Goal: Task Accomplishment & Management: Manage account settings

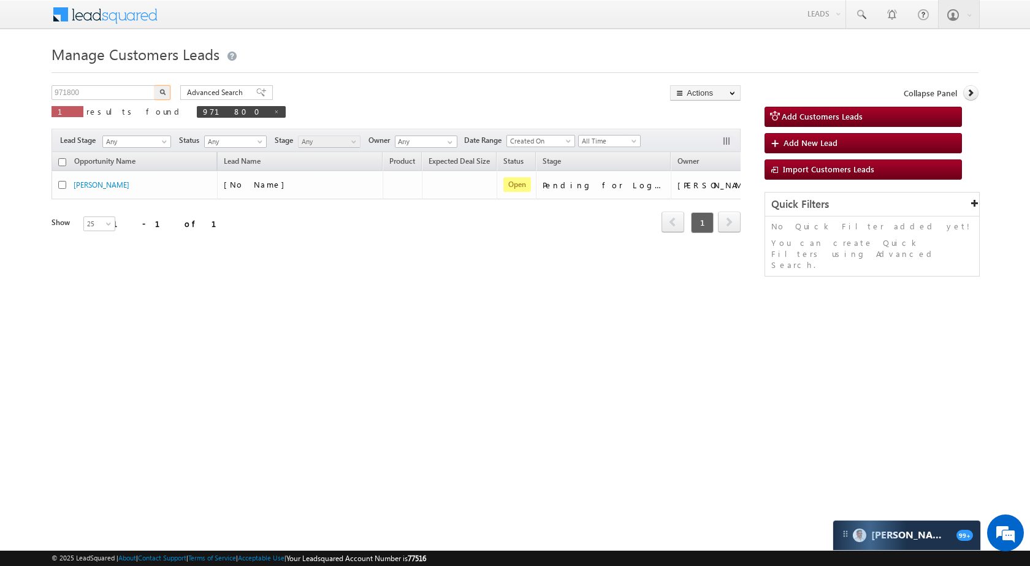
click at [103, 94] on input "971800" at bounding box center [104, 92] width 105 height 15
type input "983308"
click at [161, 91] on img "button" at bounding box center [162, 92] width 6 height 6
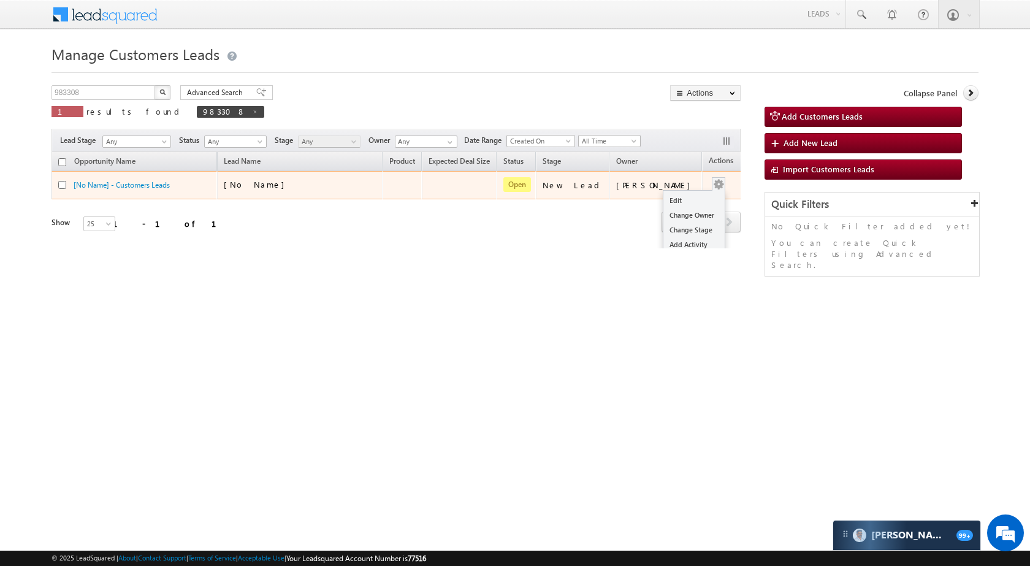
click at [713, 185] on button "button" at bounding box center [719, 184] width 12 height 12
click at [683, 202] on link "Edit" at bounding box center [694, 200] width 61 height 15
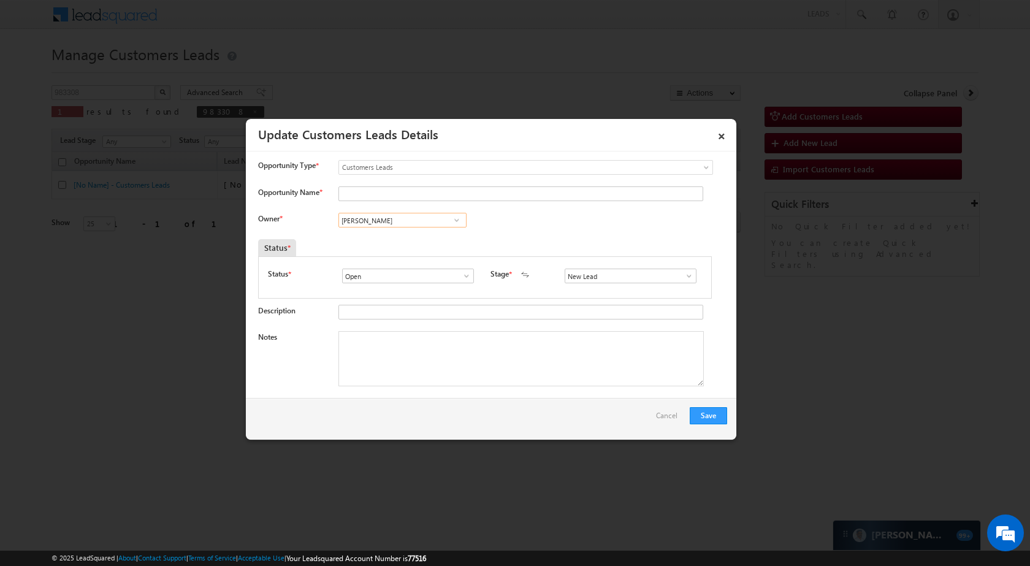
click at [390, 218] on input "[PERSON_NAME]" at bounding box center [403, 220] width 128 height 15
paste input "Pradeep Mod"
click at [405, 245] on span "pradeep.m@sgrlimited.in" at bounding box center [398, 244] width 110 height 9
type input "[PERSON_NAME]"
click at [513, 194] on input "Opportunity Name *" at bounding box center [521, 193] width 365 height 15
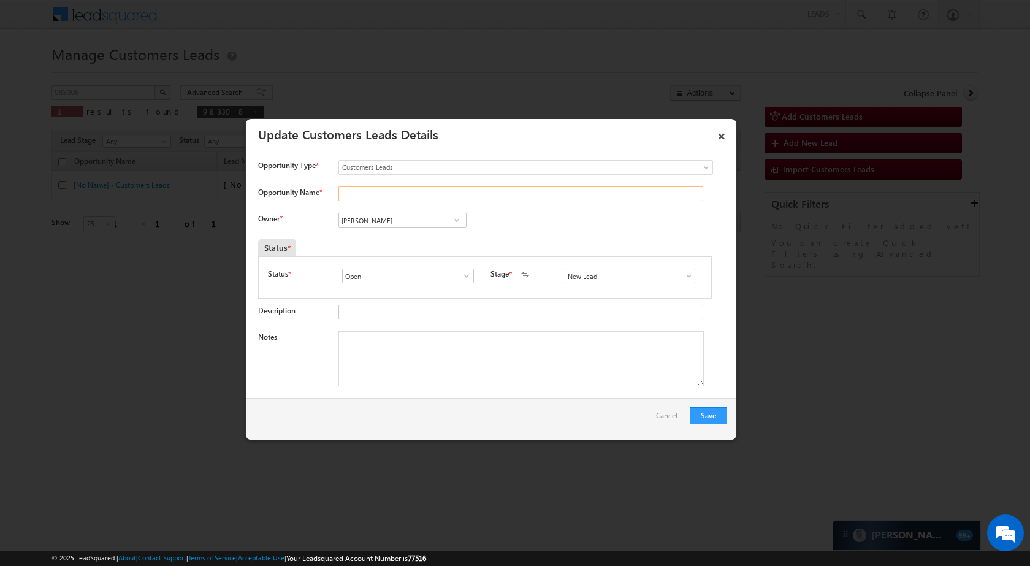
paste input "[PERSON_NAME]"
type input "[PERSON_NAME]"
click at [688, 278] on span at bounding box center [689, 276] width 12 height 10
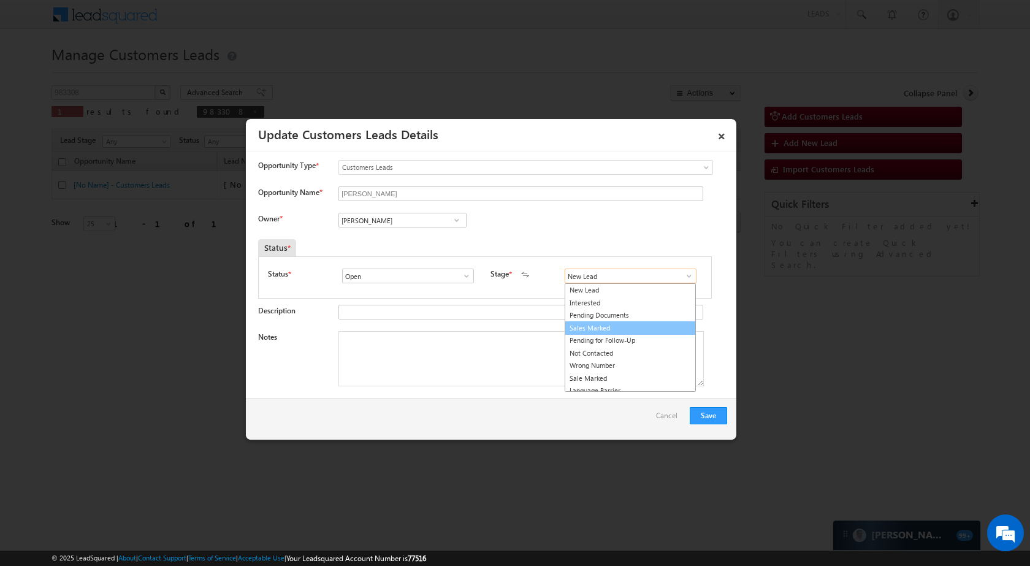
click at [619, 329] on link "Sales Marked" at bounding box center [630, 328] width 131 height 14
type input "Sales Marked"
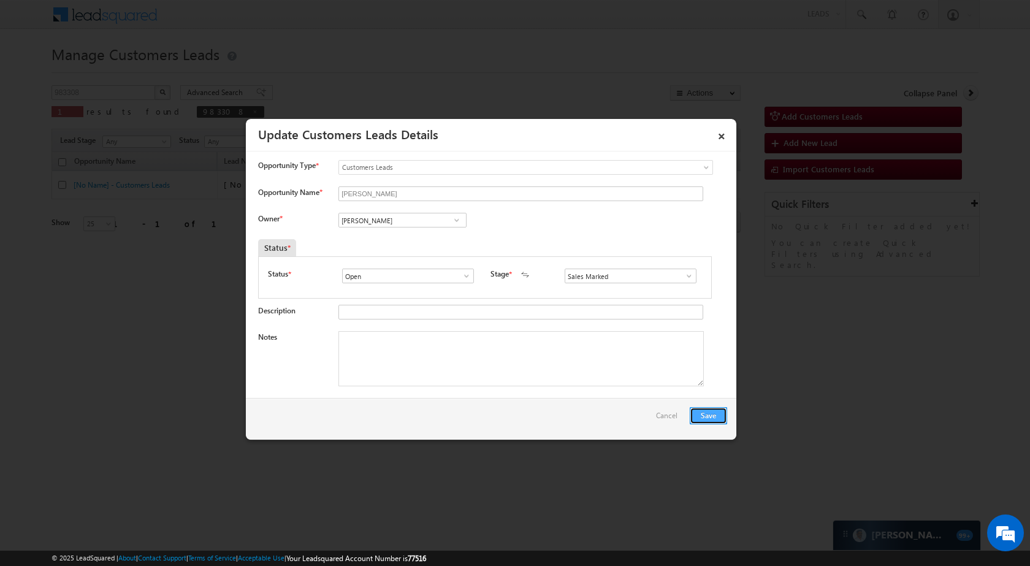
click at [720, 411] on button "Save" at bounding box center [708, 415] width 37 height 17
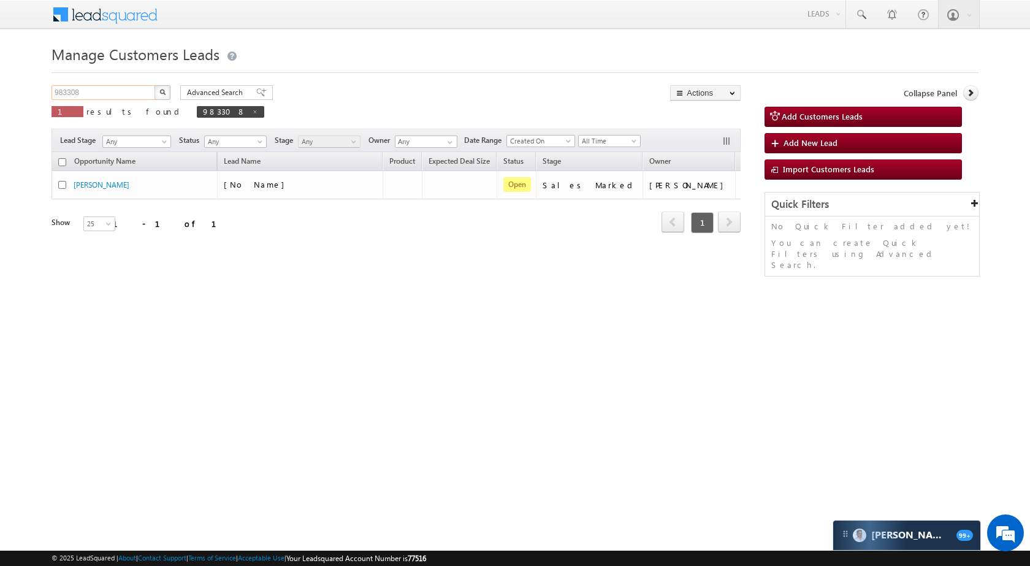
click at [125, 88] on input "983308" at bounding box center [104, 92] width 105 height 15
paste input "9"
type input "983309"
click at [155, 90] on button "button" at bounding box center [163, 92] width 16 height 15
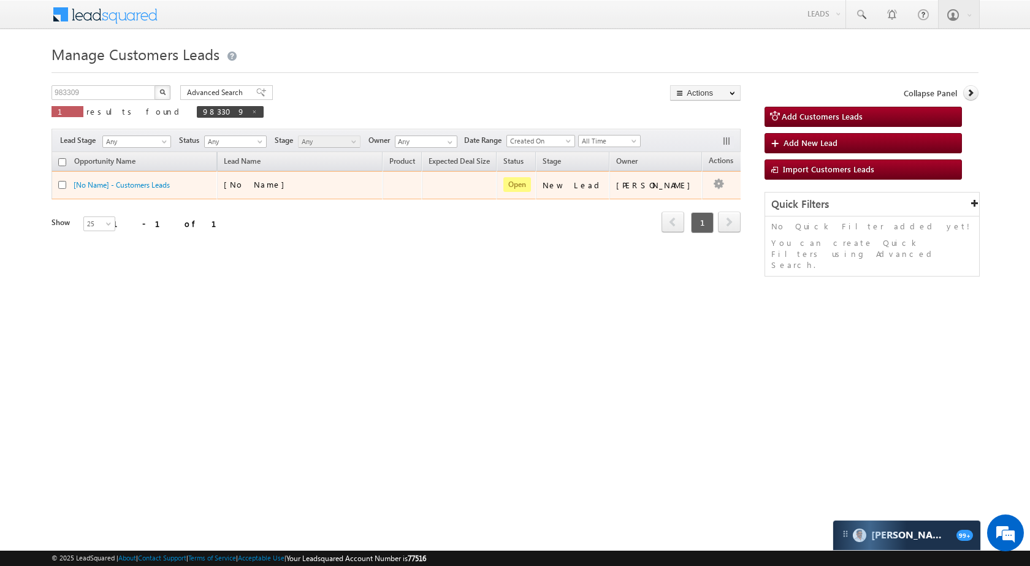
click at [710, 179] on td "Edit Change Owner Change Stage Add Activity Add Task Delete" at bounding box center [727, 185] width 51 height 28
click at [684, 204] on link "Edit" at bounding box center [694, 200] width 61 height 15
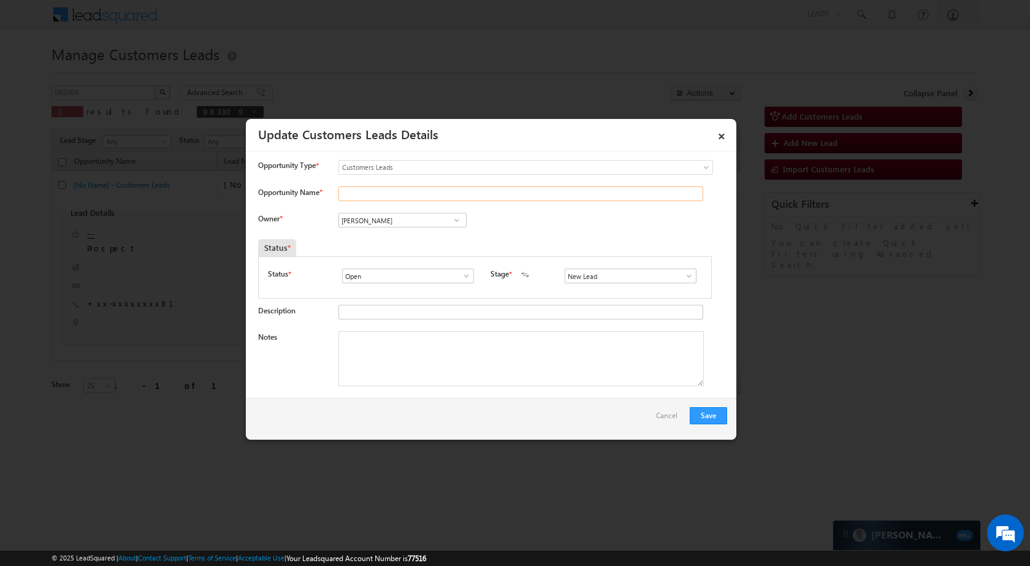
click at [423, 191] on input "Opportunity Name *" at bounding box center [521, 193] width 365 height 15
click at [393, 222] on input "[PERSON_NAME]" at bounding box center [403, 220] width 128 height 15
type input "Apru"
click at [401, 194] on input "Opportunity Name *" at bounding box center [521, 193] width 365 height 15
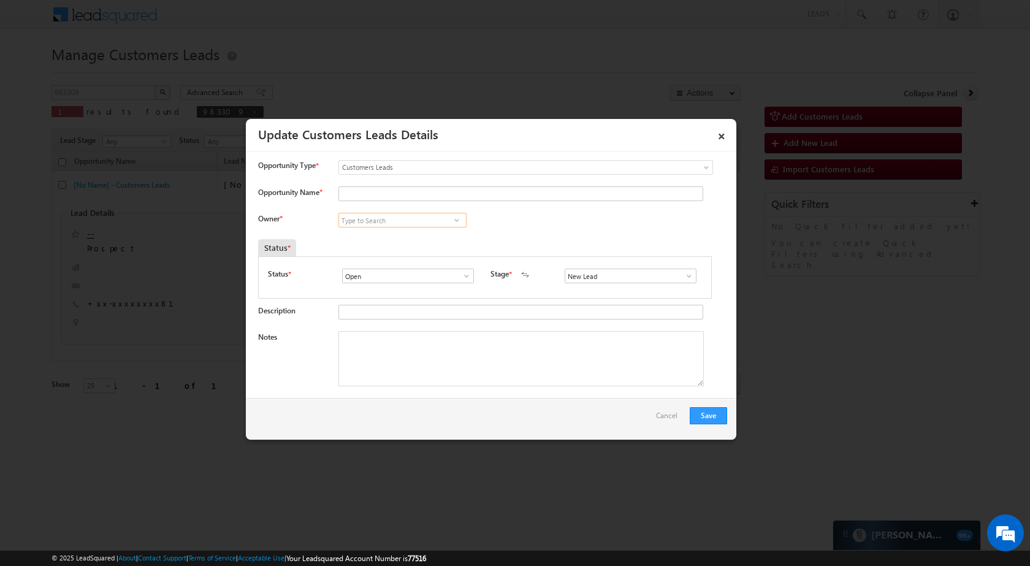
click at [374, 217] on input at bounding box center [403, 220] width 128 height 15
paste input "[PERSON_NAME]"
click at [377, 237] on link "Apurav Shukla apurav.shukla@sgrlimited.in" at bounding box center [403, 239] width 128 height 23
type input "[PERSON_NAME]"
click at [391, 193] on input "Opportunity Name *" at bounding box center [521, 193] width 365 height 15
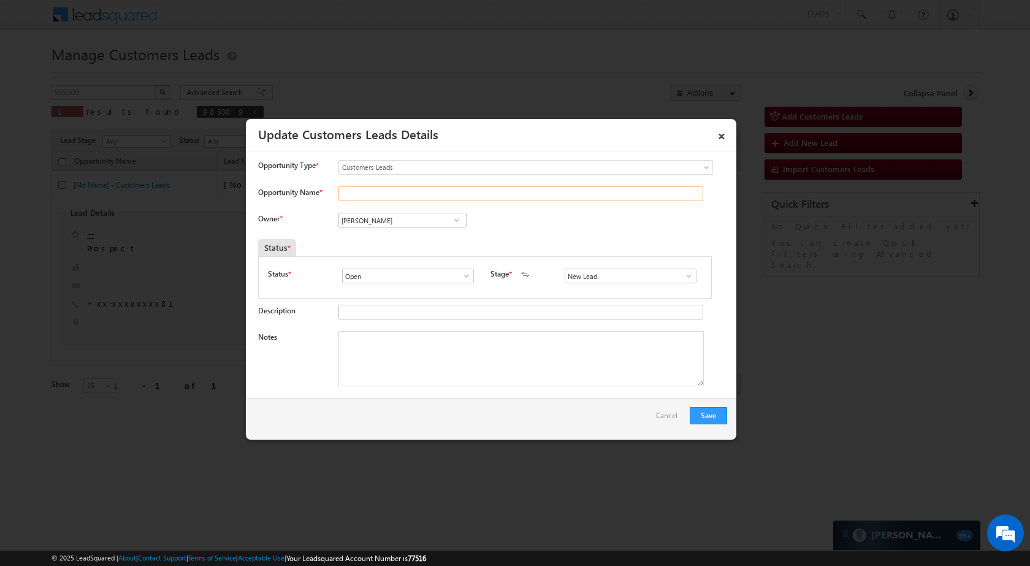
click at [428, 190] on input "Opportunity Name *" at bounding box center [521, 193] width 365 height 15
paste input "[PERSON_NAME]"
type input "[PERSON_NAME]"
click at [685, 276] on span at bounding box center [689, 276] width 12 height 10
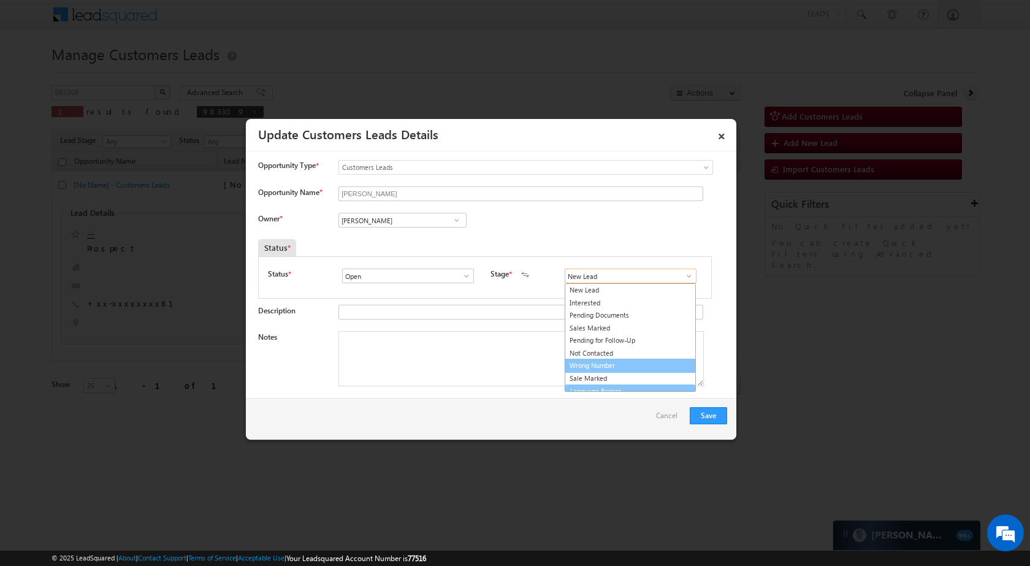
scroll to position [7, 0]
click at [604, 371] on link "Sale Marked" at bounding box center [630, 371] width 131 height 14
type input "Sale Marked"
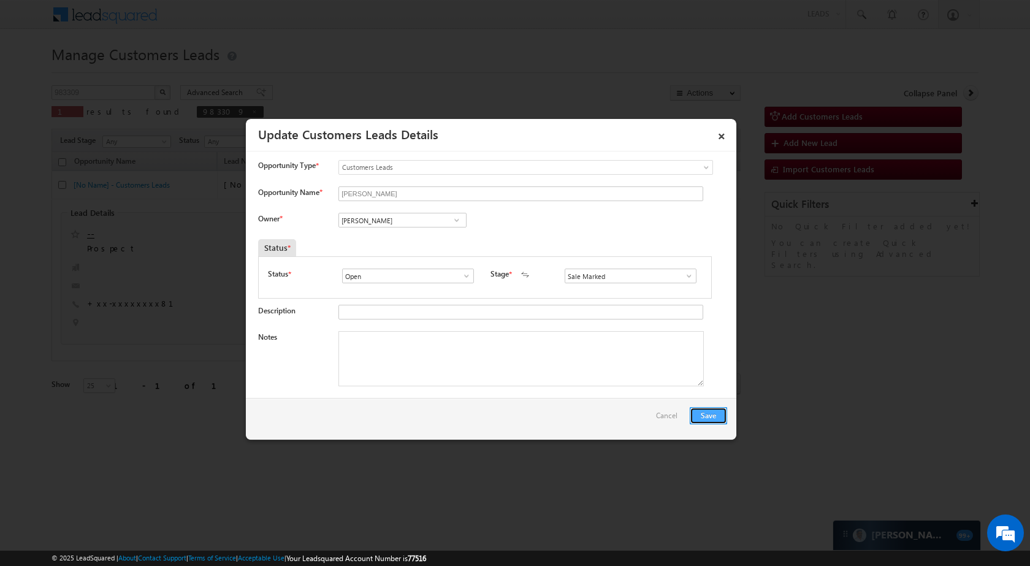
click at [720, 414] on button "Save" at bounding box center [708, 415] width 37 height 17
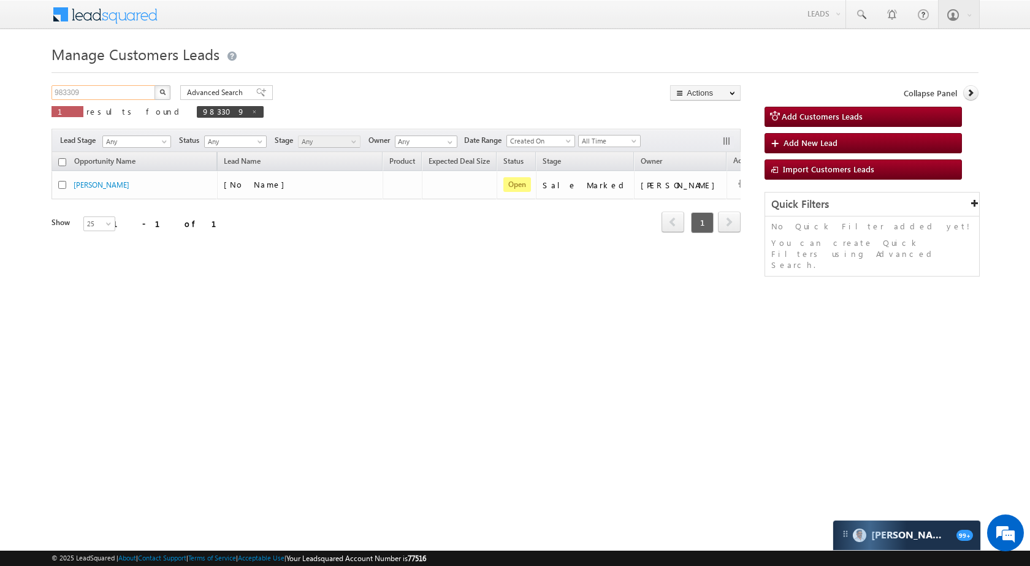
click at [134, 88] on input "983309" at bounding box center [104, 92] width 105 height 15
paste input "7"
type input "983307"
click at [166, 88] on button "button" at bounding box center [163, 92] width 16 height 15
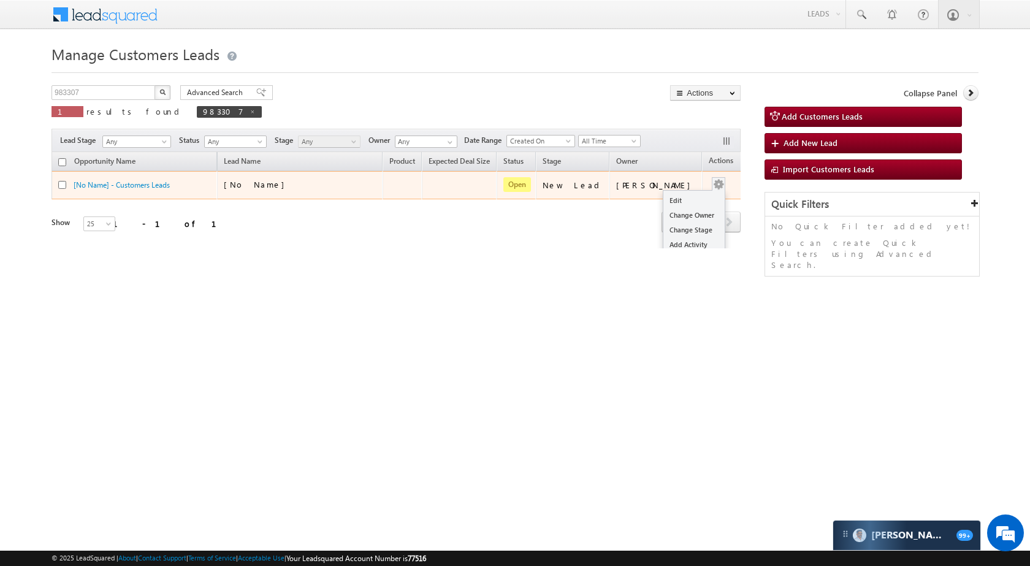
click at [713, 181] on button "button" at bounding box center [719, 184] width 12 height 12
click at [681, 202] on link "Edit" at bounding box center [694, 200] width 61 height 15
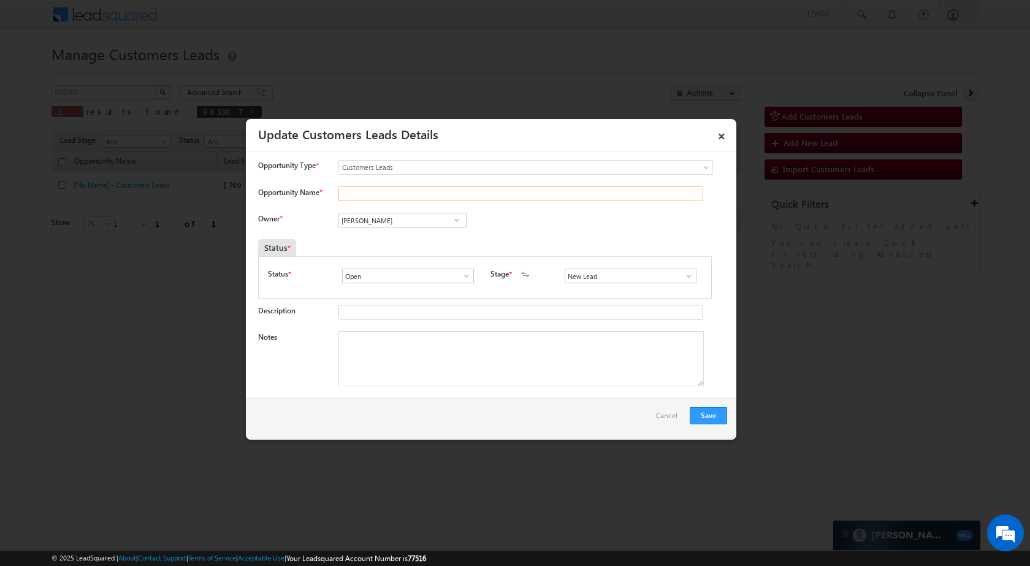
click at [388, 194] on input "Opportunity Name *" at bounding box center [521, 193] width 365 height 15
paste input "Kiran SHiv Lal"
type input "Kiran SHiv Lal"
click at [422, 225] on input "[PERSON_NAME]" at bounding box center [403, 220] width 128 height 15
paste input "[PERSON_NAME]"
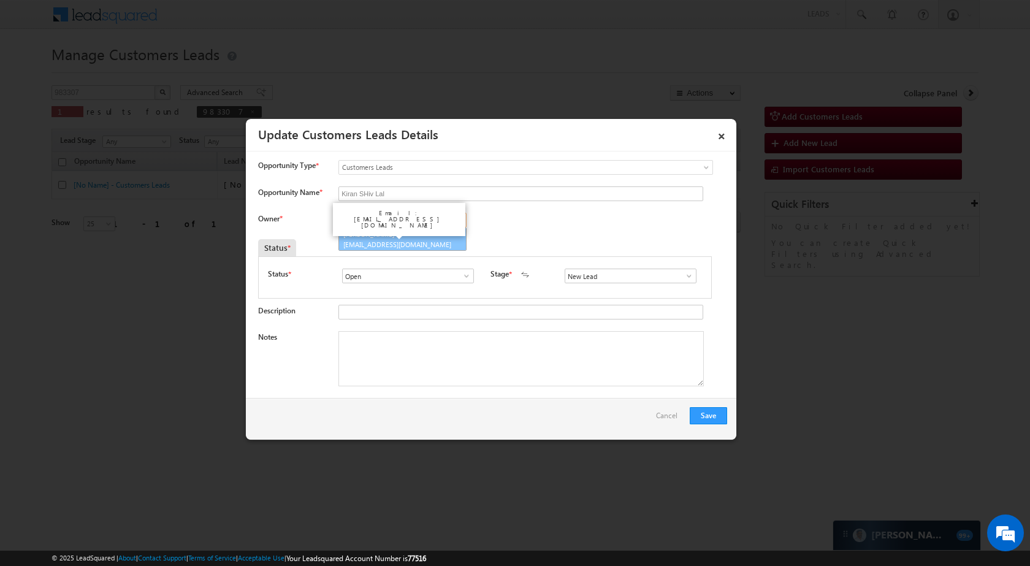
click at [399, 245] on span "moolchand.sharma1@sgrlimited.in" at bounding box center [398, 244] width 110 height 9
type input "[PERSON_NAME]"
click at [686, 277] on span at bounding box center [689, 276] width 12 height 10
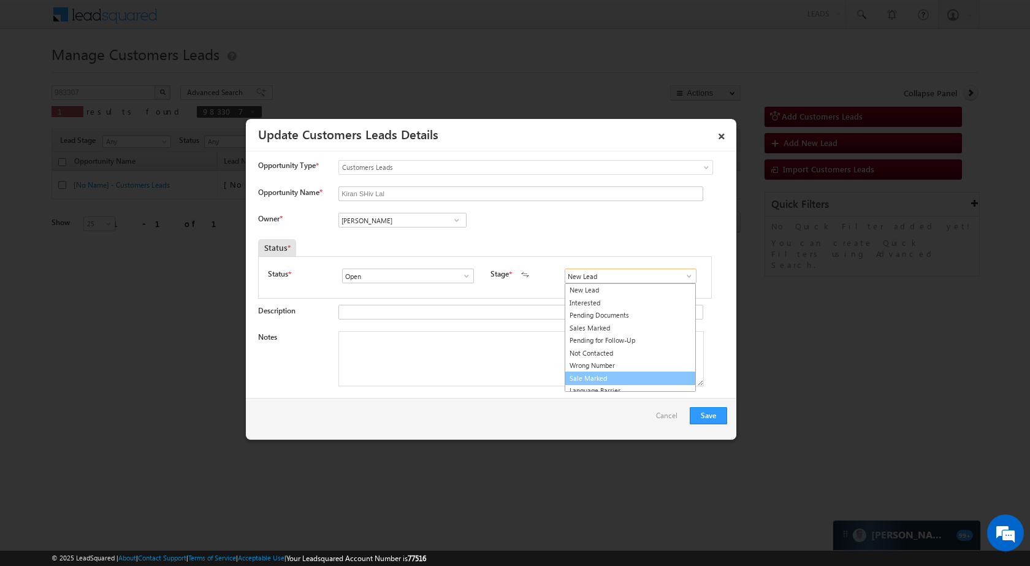
click at [610, 375] on link "Sale Marked" at bounding box center [630, 379] width 131 height 14
type input "Sale Marked"
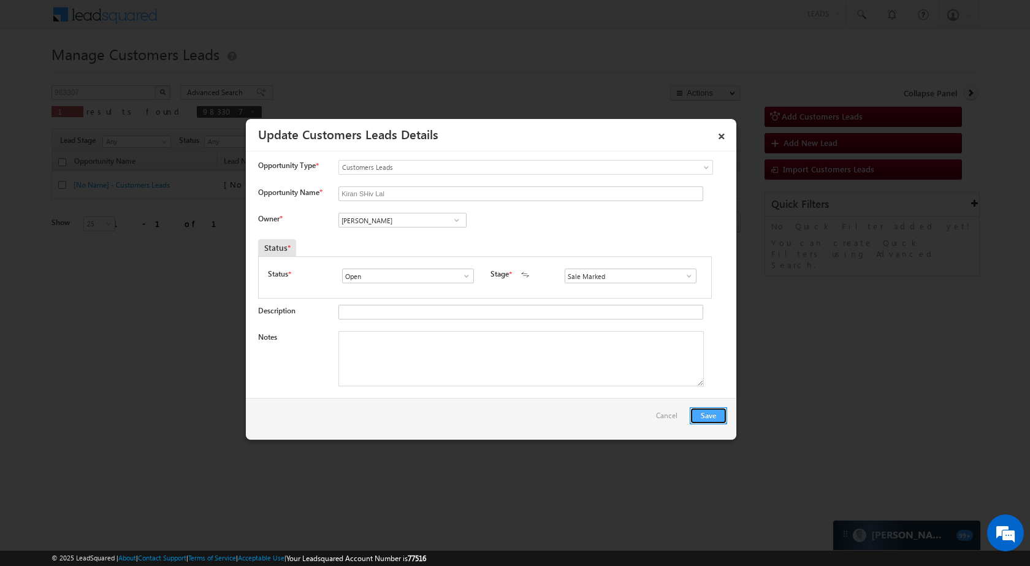
click at [721, 423] on button "Save" at bounding box center [708, 415] width 37 height 17
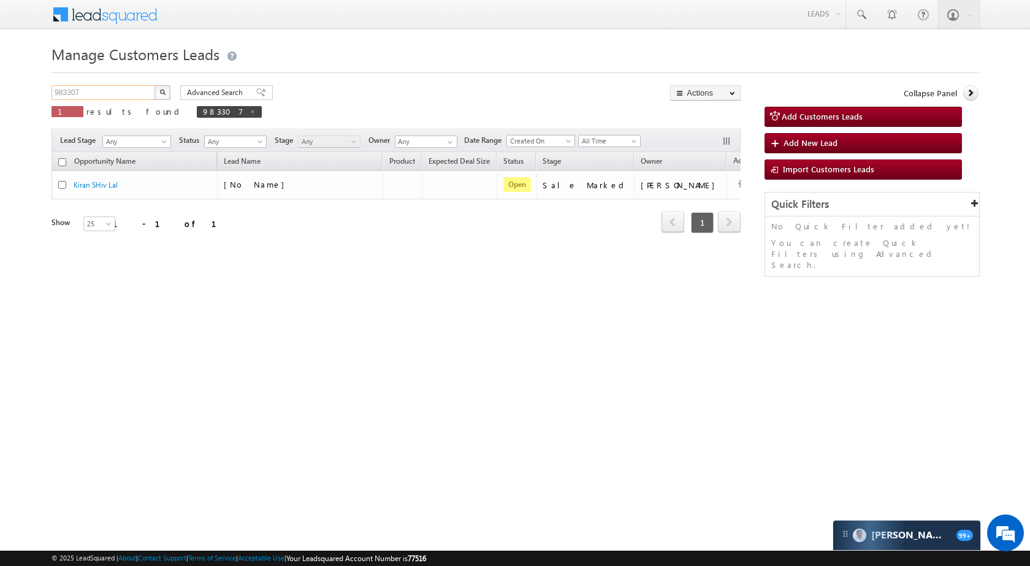
click at [127, 94] on input "983307" at bounding box center [104, 92] width 105 height 15
paste input "6"
type input "983306"
click at [165, 93] on img "button" at bounding box center [162, 92] width 6 height 6
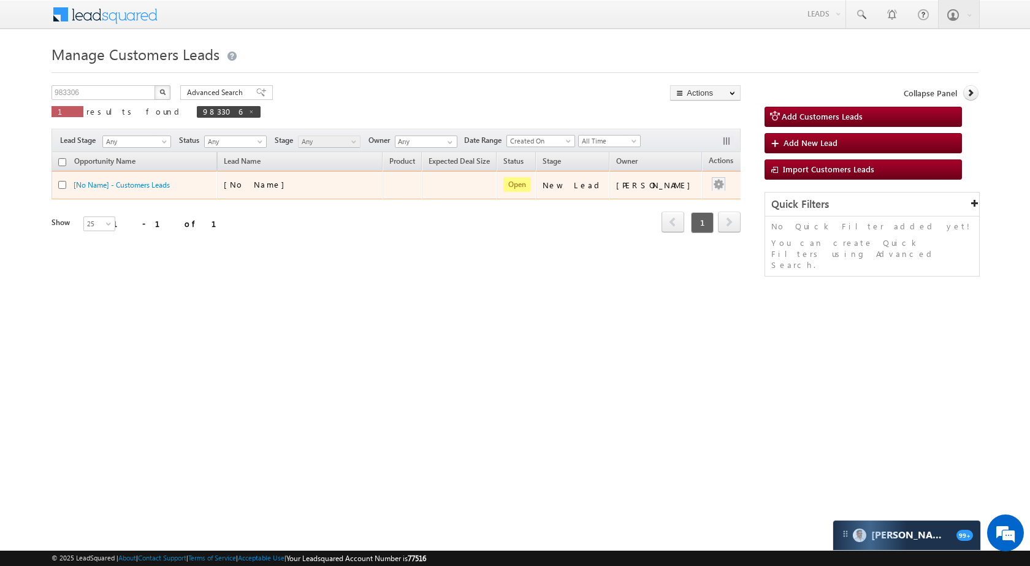
click at [712, 183] on span at bounding box center [718, 183] width 13 height 13
click at [685, 192] on ul "Edit Change Owner Change Stage Add Activity Add Task Delete" at bounding box center [694, 237] width 63 height 94
click at [683, 196] on link "Edit" at bounding box center [694, 200] width 61 height 15
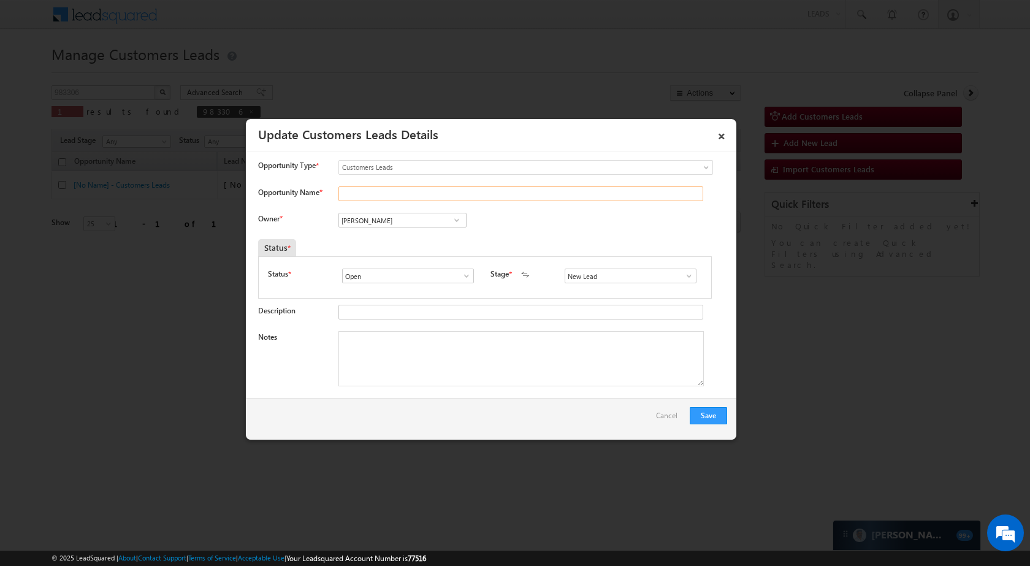
click at [415, 199] on input "Opportunity Name *" at bounding box center [521, 193] width 365 height 15
paste input "[PERSON_NAME]"
type input "[PERSON_NAME]"
click at [389, 217] on input "[PERSON_NAME]" at bounding box center [403, 220] width 128 height 15
paste input "Saiyyad [PERSON_NAME]"
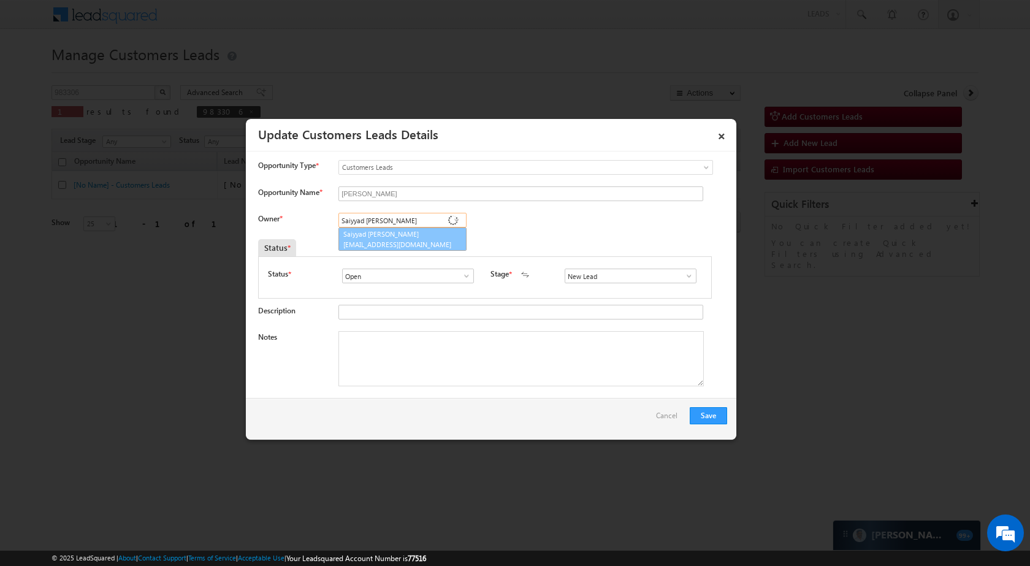
click at [398, 234] on link "Saiyyad [PERSON_NAME] [PERSON_NAME][EMAIL_ADDRESS][DOMAIN_NAME]" at bounding box center [403, 239] width 128 height 23
type input "Saiyyad [PERSON_NAME]"
click at [689, 279] on span at bounding box center [689, 276] width 12 height 10
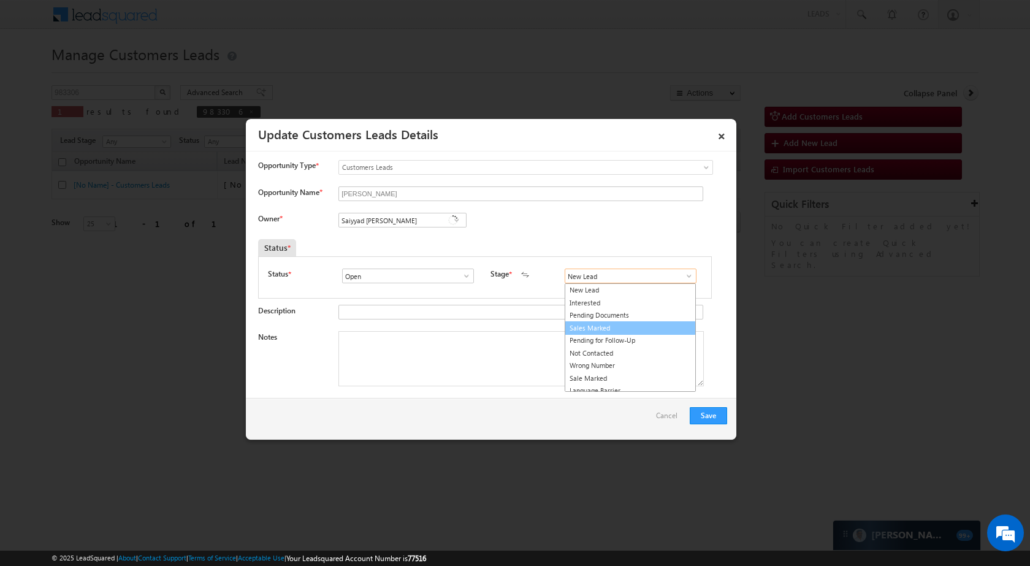
click at [633, 329] on link "Sales Marked" at bounding box center [630, 328] width 131 height 14
type input "Sales Marked"
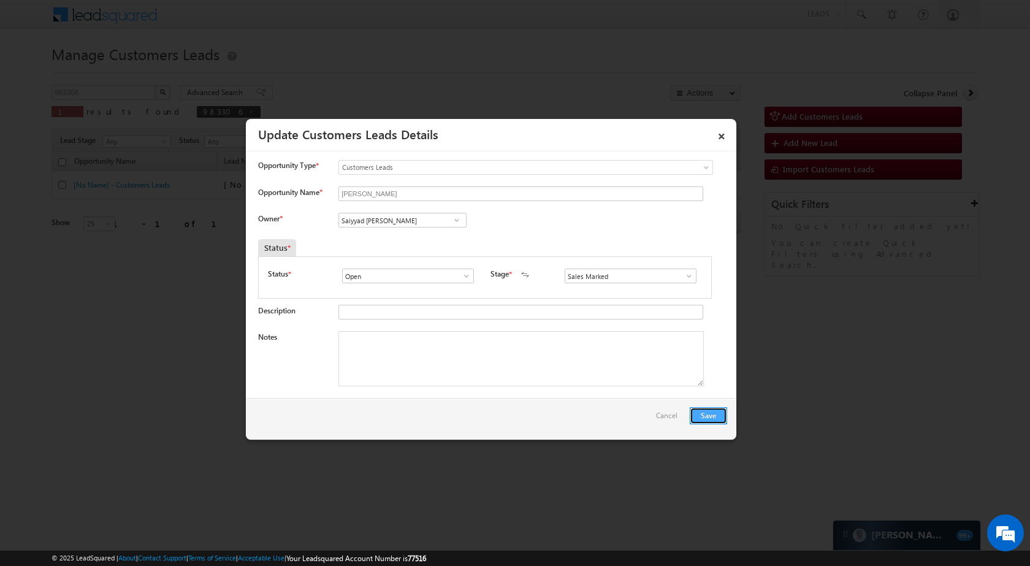
click at [710, 416] on button "Save" at bounding box center [708, 415] width 37 height 17
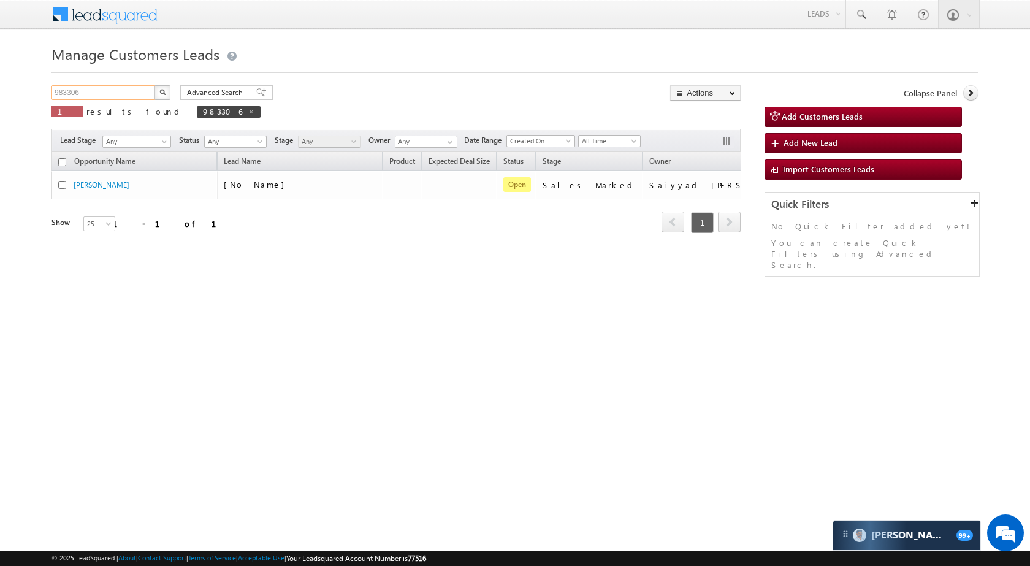
click at [124, 94] on input "983306" at bounding box center [104, 92] width 105 height 15
paste input "5"
type input "983305"
click at [161, 93] on img "button" at bounding box center [162, 92] width 6 height 6
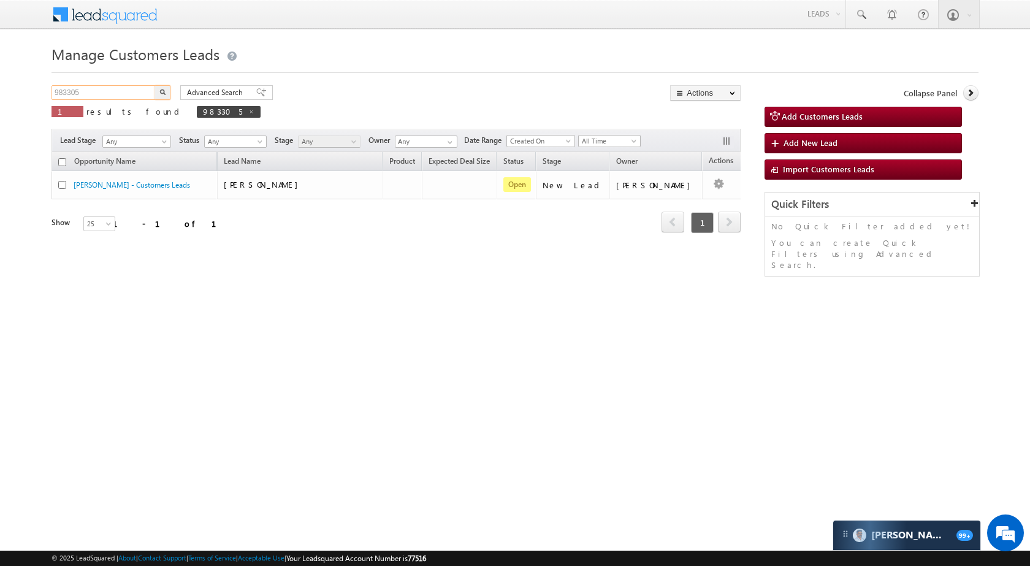
click at [111, 91] on input "983305" at bounding box center [104, 92] width 105 height 15
click at [164, 93] on img "button" at bounding box center [162, 92] width 6 height 6
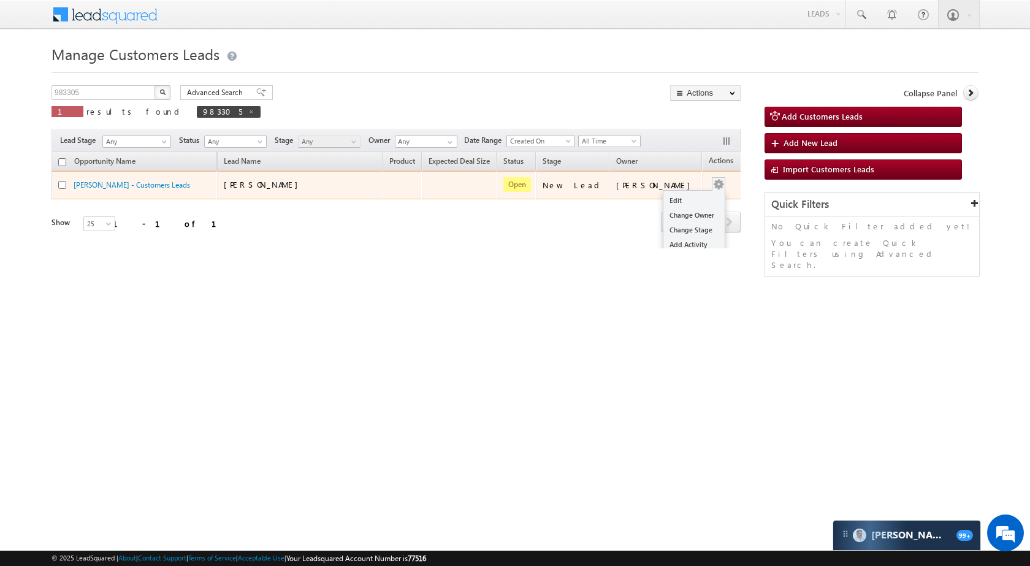
click at [713, 180] on button "button" at bounding box center [719, 184] width 12 height 12
click at [715, 178] on td "Edit Change Owner Change Stage Add Activity Add Task Delete" at bounding box center [727, 185] width 51 height 28
click at [676, 196] on link "Edit" at bounding box center [694, 200] width 61 height 15
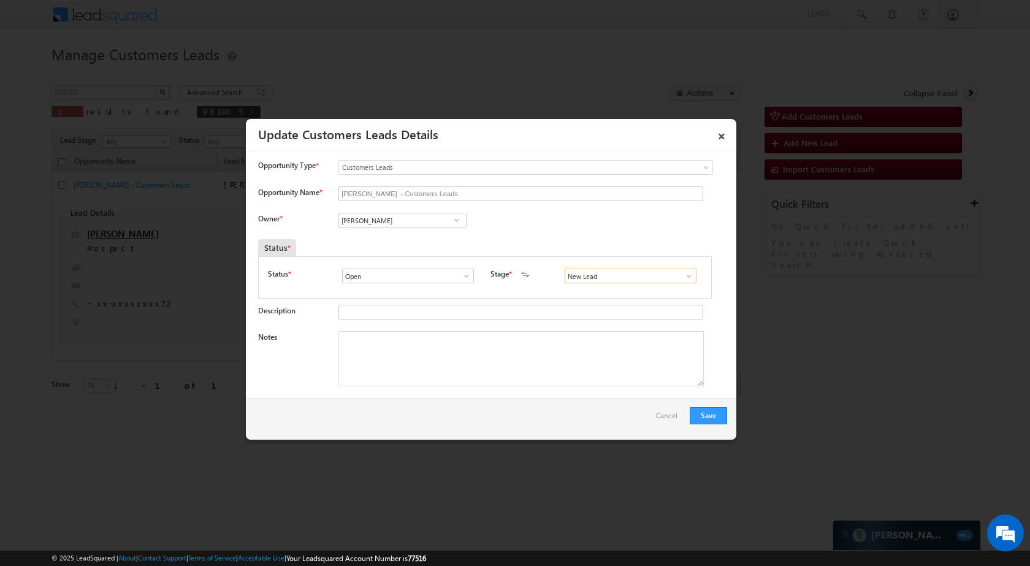
click at [597, 278] on input "New Lead" at bounding box center [631, 276] width 132 height 15
click at [433, 216] on input "[PERSON_NAME]" at bounding box center [403, 220] width 128 height 15
paste input "[PERSON_NAME]"
click at [417, 229] on link "[PERSON_NAME] [PERSON_NAME][EMAIL_ADDRESS][DOMAIN_NAME]" at bounding box center [403, 239] width 128 height 23
click at [424, 222] on input "[PERSON_NAME]" at bounding box center [403, 220] width 128 height 15
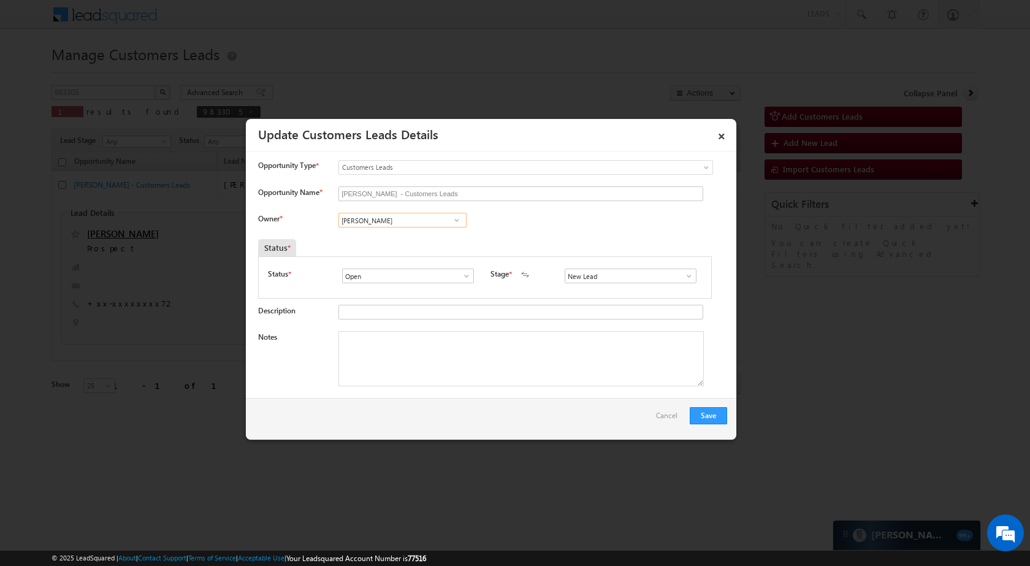
click at [424, 222] on input "[PERSON_NAME]" at bounding box center [403, 220] width 128 height 15
paste input
type input "[PERSON_NAME]"
click at [688, 277] on span at bounding box center [689, 276] width 12 height 10
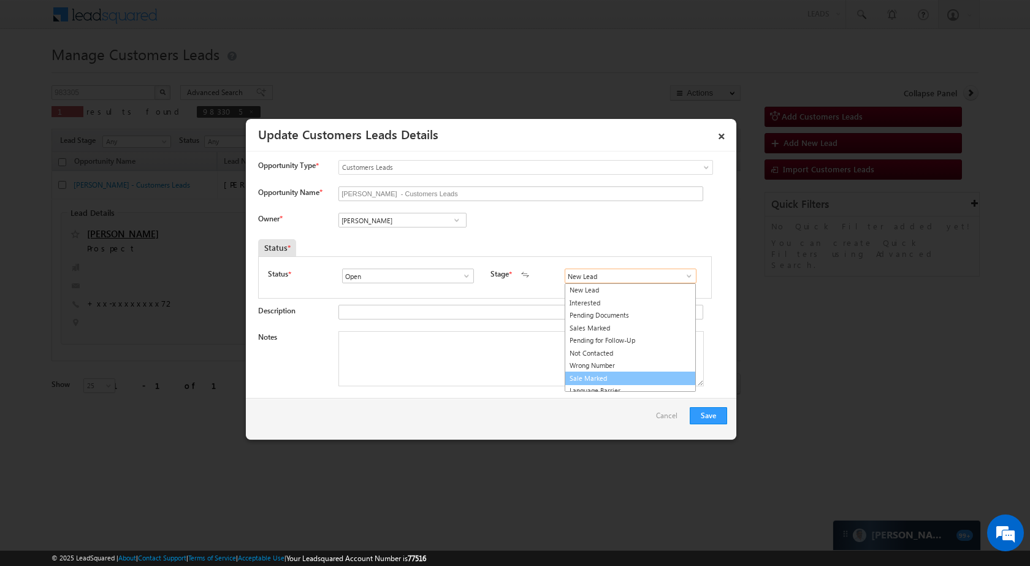
click at [605, 378] on link "Sale Marked" at bounding box center [630, 379] width 131 height 14
type input "Sale Marked"
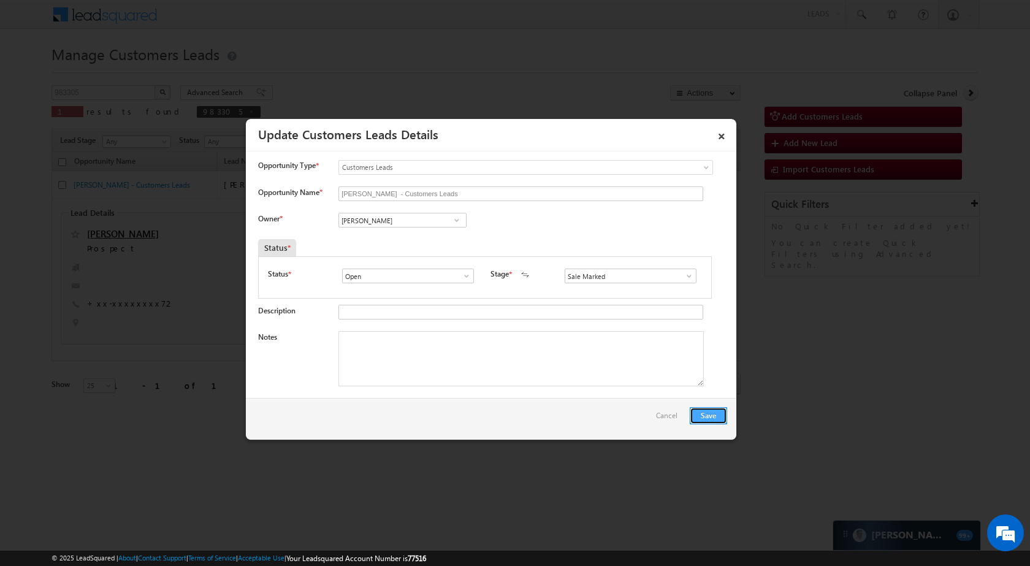
click at [708, 422] on button "Save" at bounding box center [708, 415] width 37 height 17
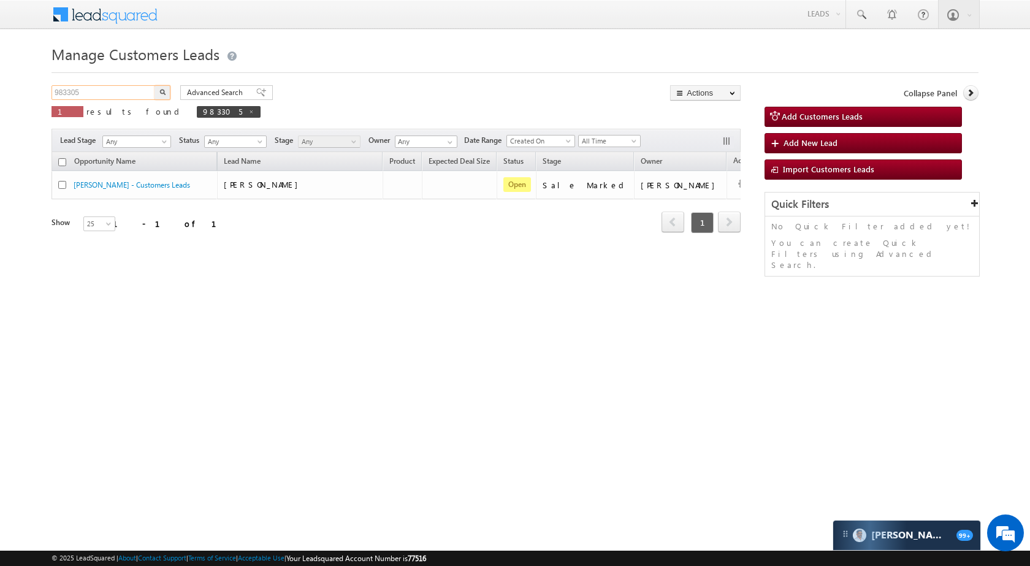
click at [102, 91] on input "983305" at bounding box center [104, 92] width 105 height 15
paste input "6"
click at [163, 86] on button "button" at bounding box center [163, 92] width 16 height 15
click at [117, 98] on input "983306" at bounding box center [104, 92] width 105 height 15
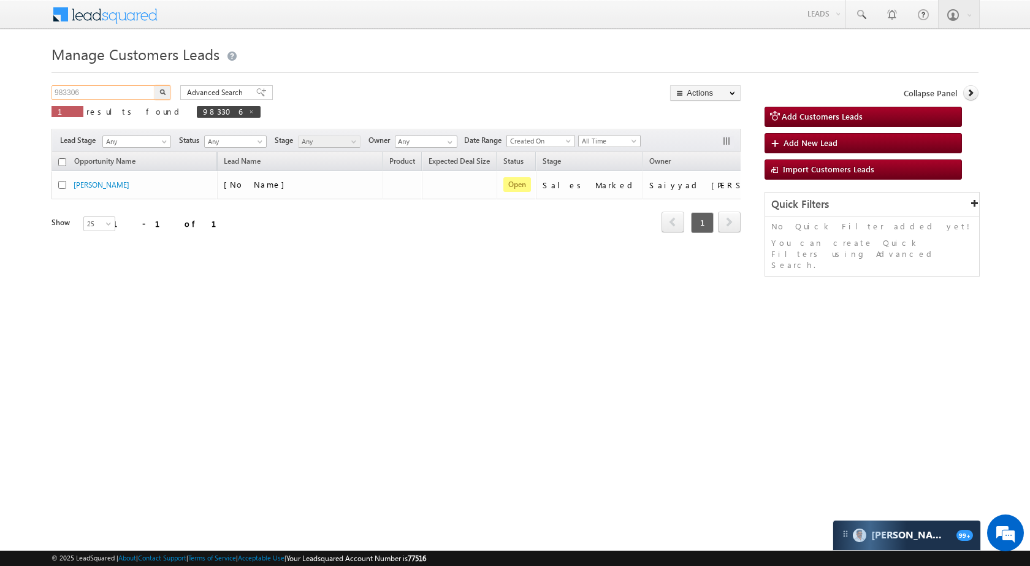
click at [117, 98] on input "983306" at bounding box center [104, 92] width 105 height 15
paste input "7"
click at [167, 96] on button "button" at bounding box center [163, 92] width 16 height 15
click at [123, 85] on input "983307" at bounding box center [104, 92] width 105 height 15
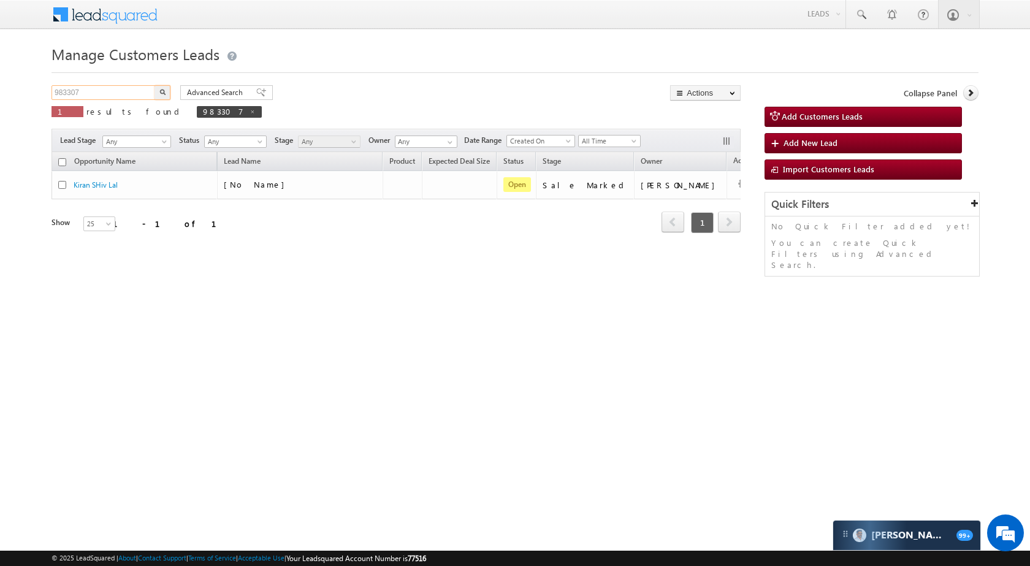
paste input "8"
click at [162, 91] on img "button" at bounding box center [162, 92] width 6 height 6
click at [118, 101] on div "983308 X 1 results found 983308" at bounding box center [158, 102] width 213 height 35
click at [118, 93] on input "983308" at bounding box center [104, 92] width 105 height 15
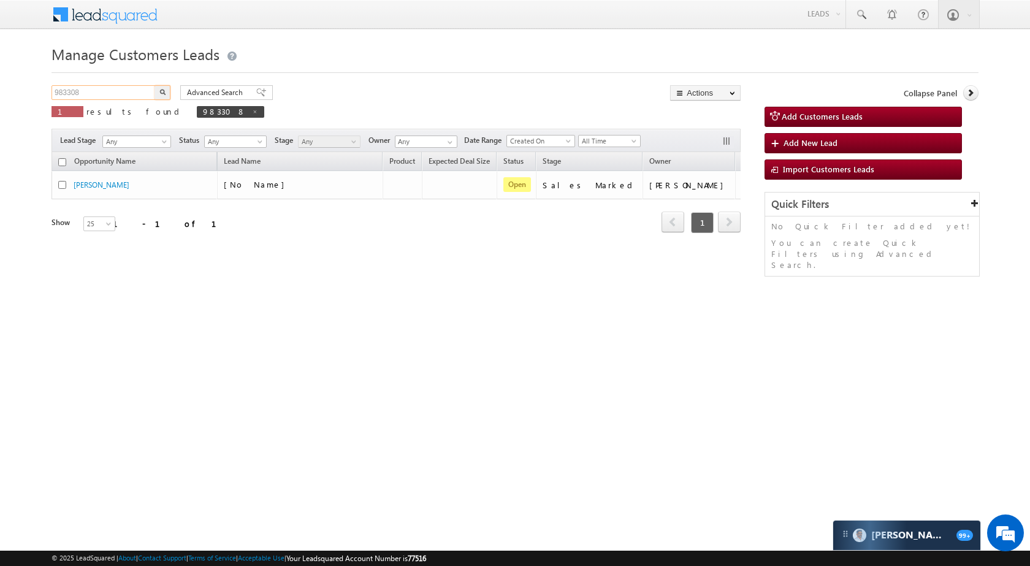
paste input "9"
click at [165, 93] on img "button" at bounding box center [162, 92] width 6 height 6
click at [136, 90] on input "983309" at bounding box center [104, 92] width 105 height 15
paste input "1354"
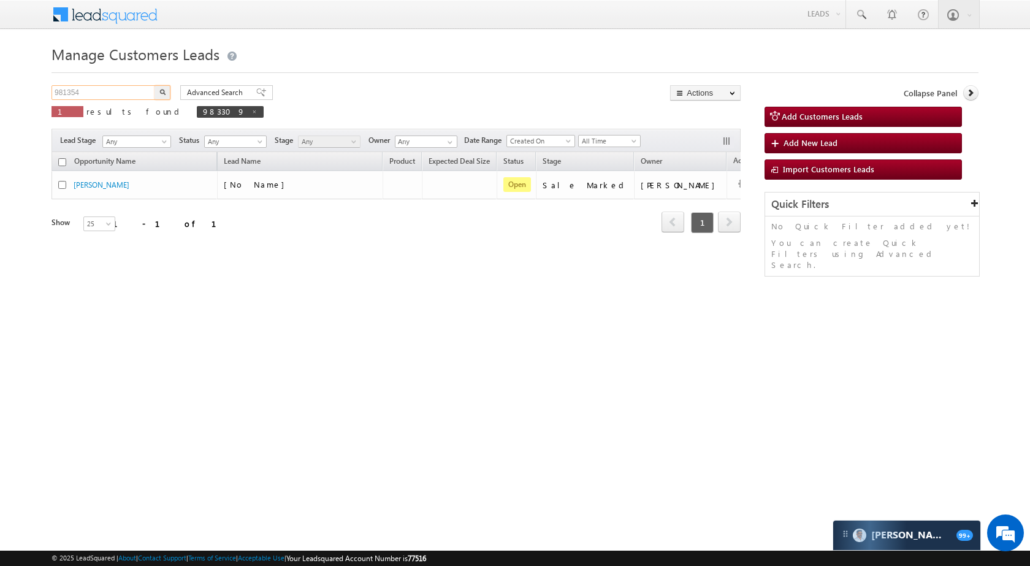
type input "981354"
click at [161, 93] on img "button" at bounding box center [162, 92] width 6 height 6
